Goal: Information Seeking & Learning: Find specific fact

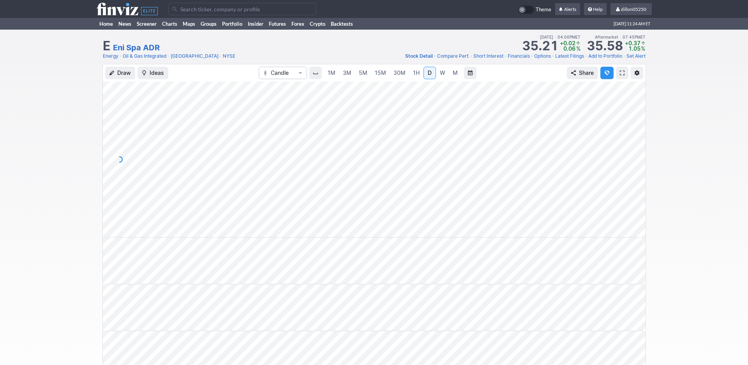
click at [186, 13] on input "Search" at bounding box center [242, 9] width 148 height 12
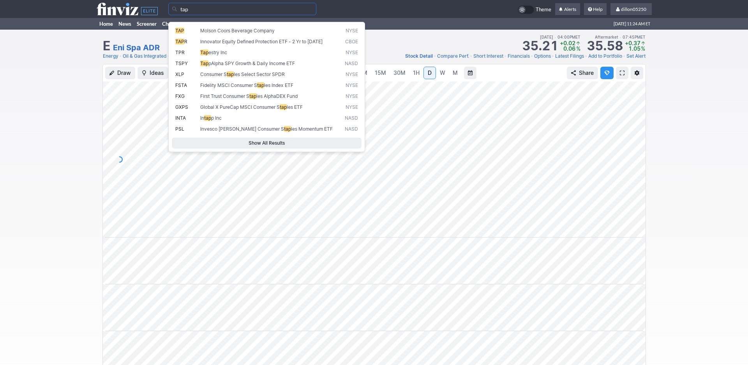
click at [182, 34] on span "TAP" at bounding box center [179, 31] width 9 height 6
type input "TAP"
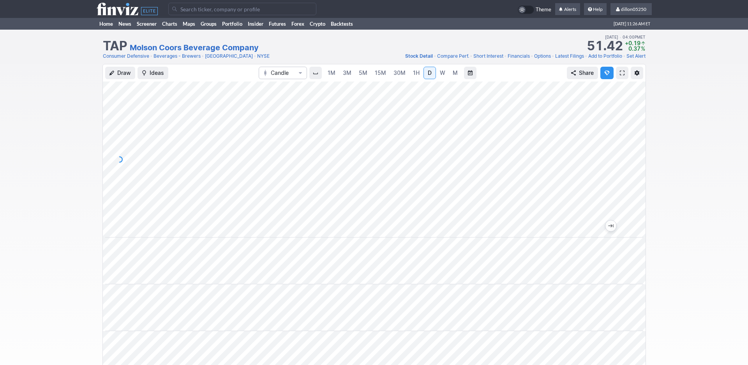
click at [198, 13] on input "Search" at bounding box center [242, 9] width 148 height 12
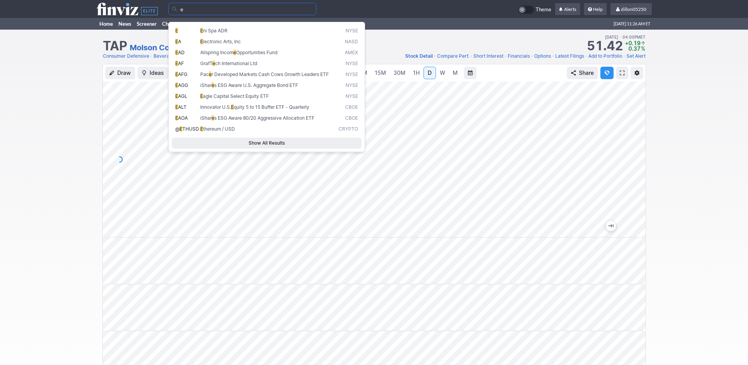
click at [210, 33] on span "E ni Spa ADR" at bounding box center [268, 31] width 138 height 7
type input "E"
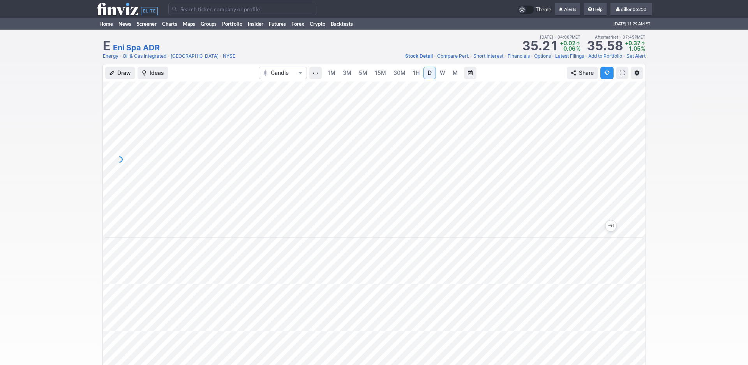
click at [185, 13] on input "Search" at bounding box center [242, 9] width 148 height 12
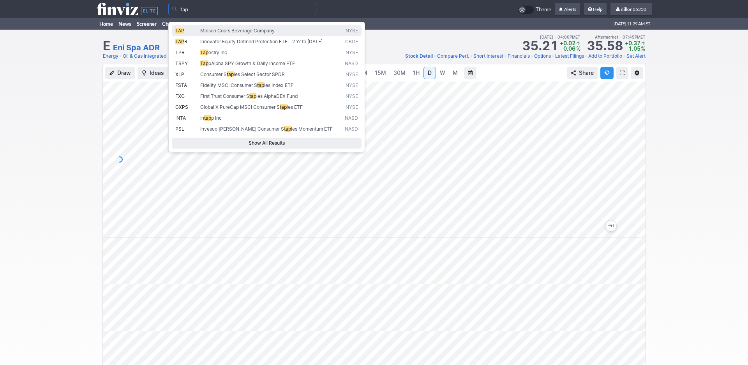
click at [183, 34] on span "TAP" at bounding box center [179, 31] width 9 height 6
type input "TAP"
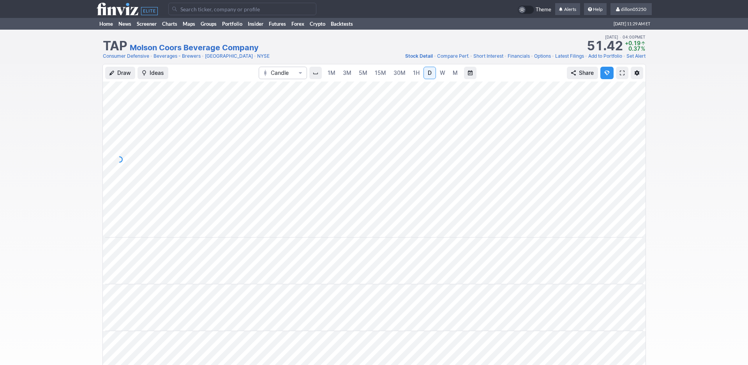
click at [201, 13] on input "Search" at bounding box center [242, 9] width 148 height 12
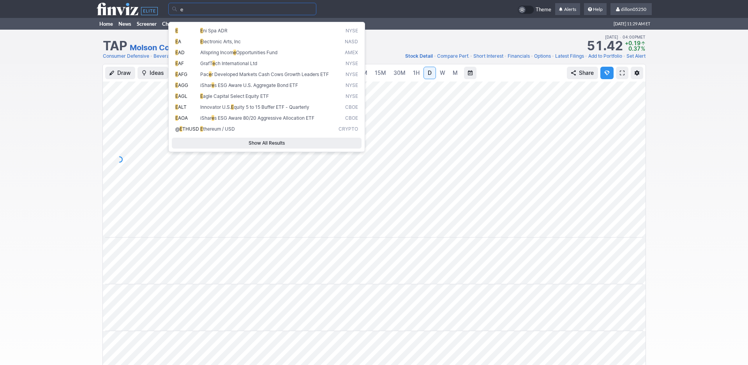
click at [184, 34] on span "E" at bounding box center [187, 31] width 25 height 7
type input "E"
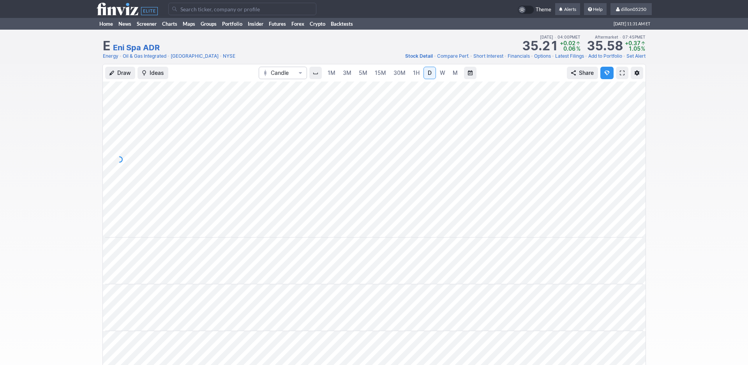
click at [453, 76] on span "M" at bounding box center [455, 72] width 5 height 7
click at [440, 76] on span "W" at bounding box center [442, 72] width 5 height 7
click at [178, 11] on input "Search" at bounding box center [242, 9] width 148 height 12
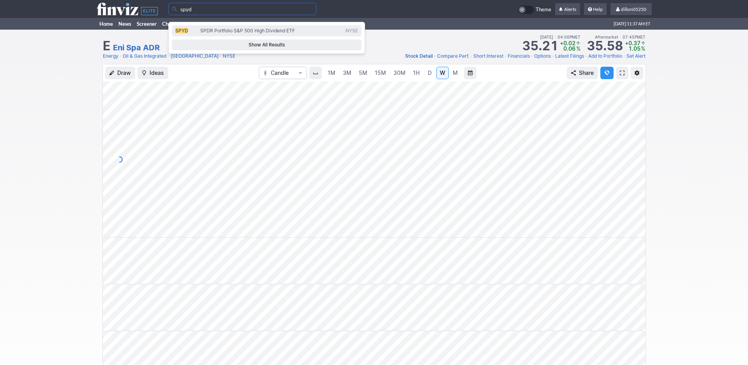
click at [188, 33] on span "SPYD" at bounding box center [181, 31] width 13 height 6
type input "SPYD"
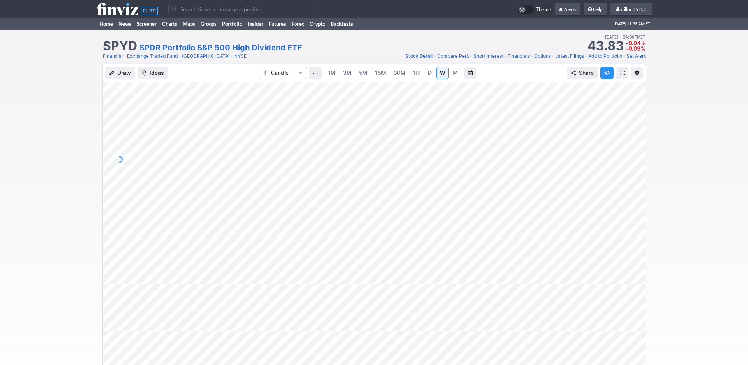
scroll to position [0, 47]
